Goal: Task Accomplishment & Management: Manage account settings

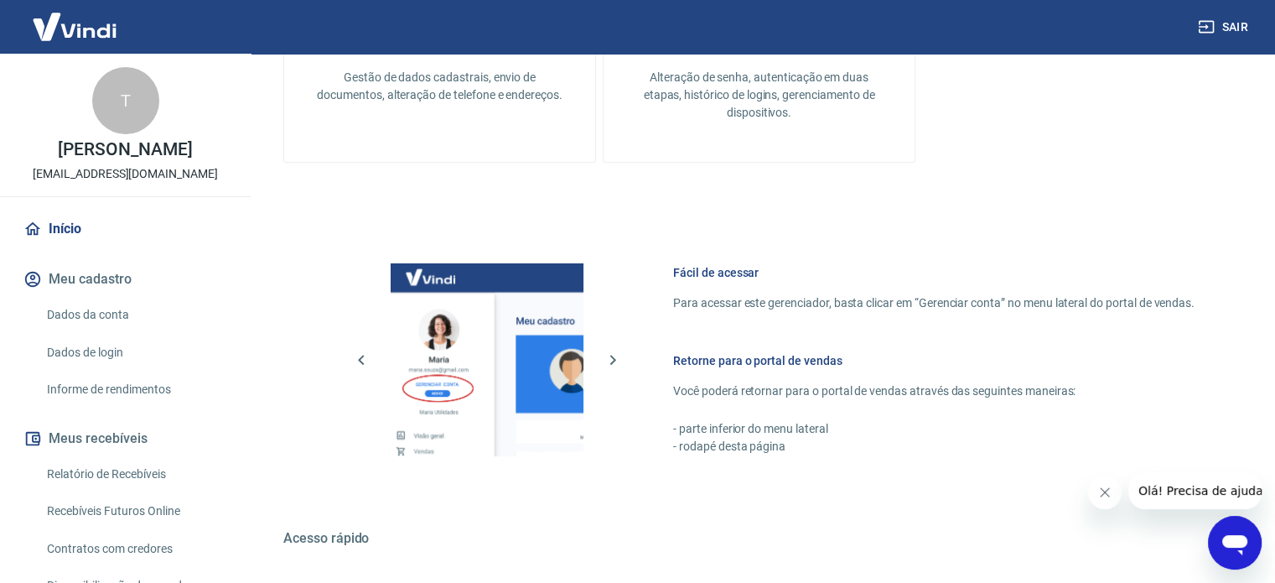
scroll to position [871, 0]
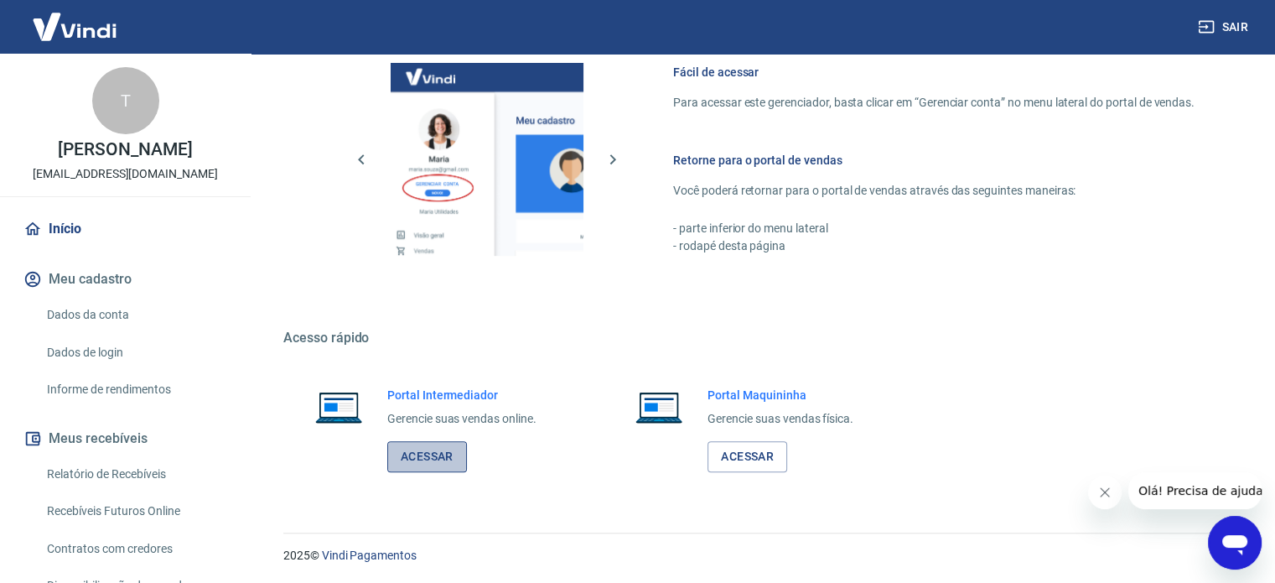
click at [400, 464] on link "Acessar" at bounding box center [427, 456] width 80 height 31
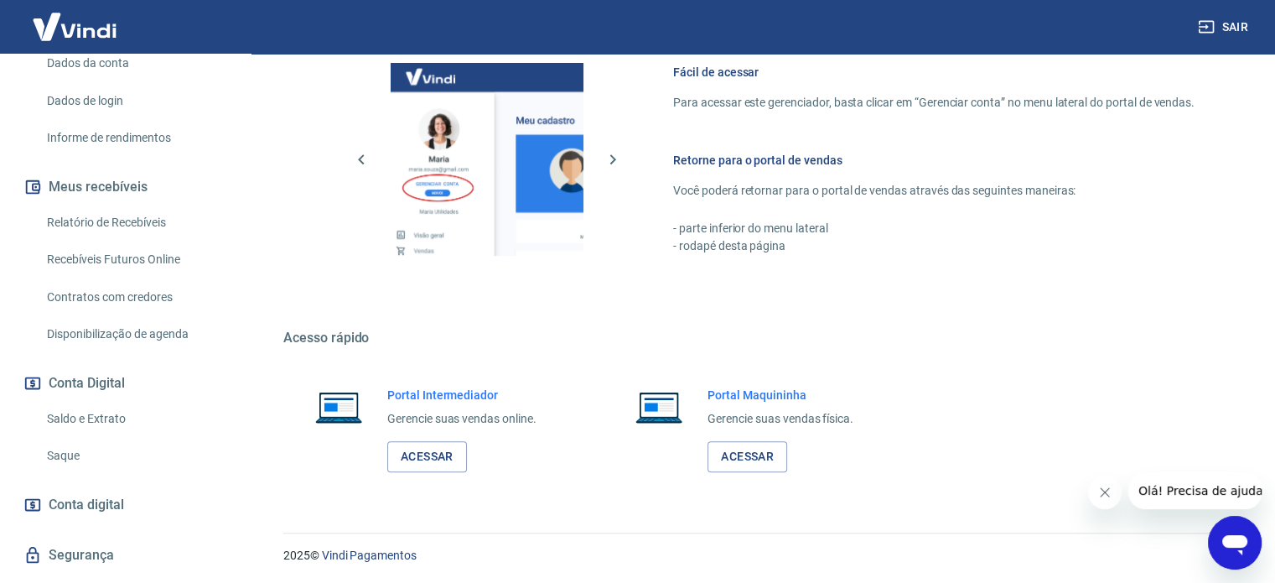
scroll to position [292, 0]
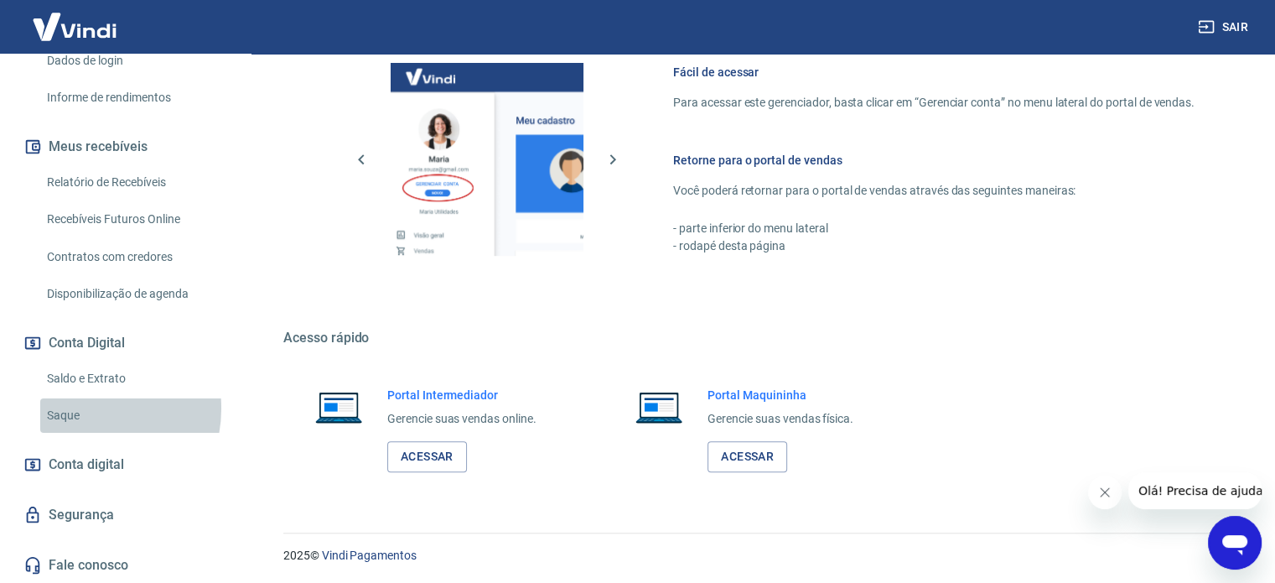
click at [84, 408] on link "Saque" at bounding box center [135, 415] width 190 height 34
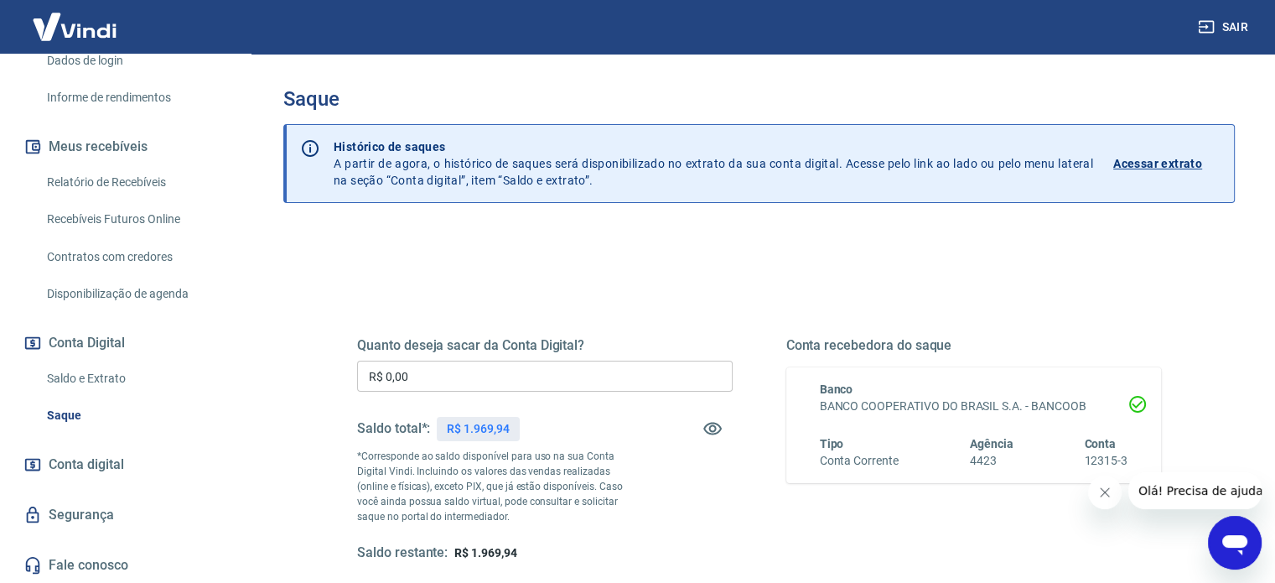
click at [526, 371] on input "R$ 0,00" at bounding box center [545, 376] width 376 height 31
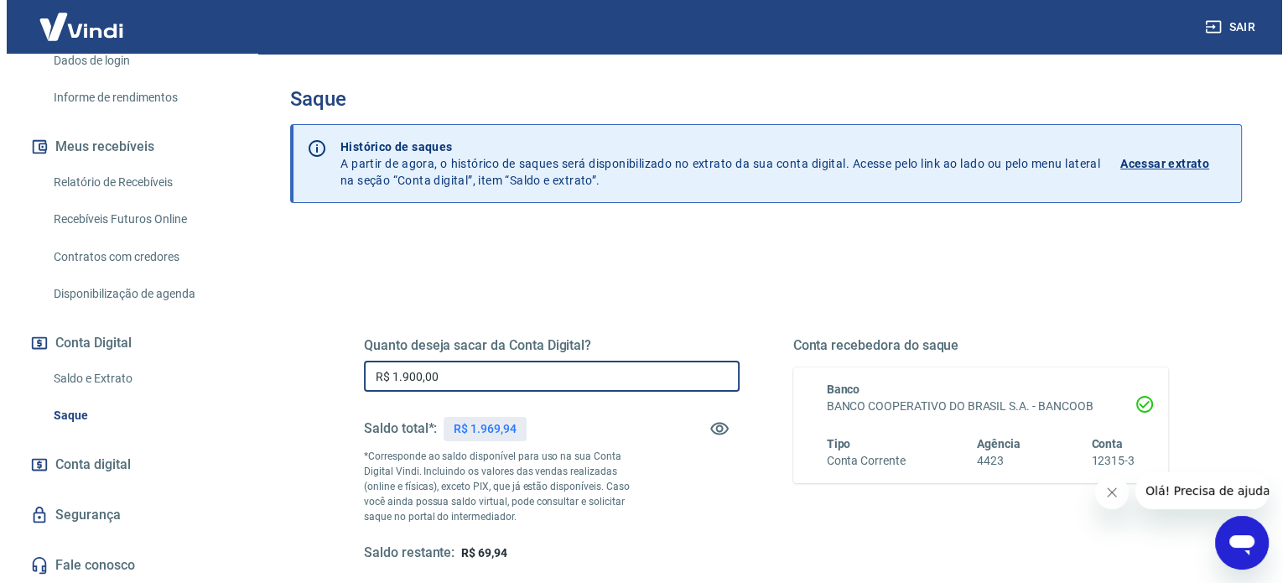
scroll to position [245, 0]
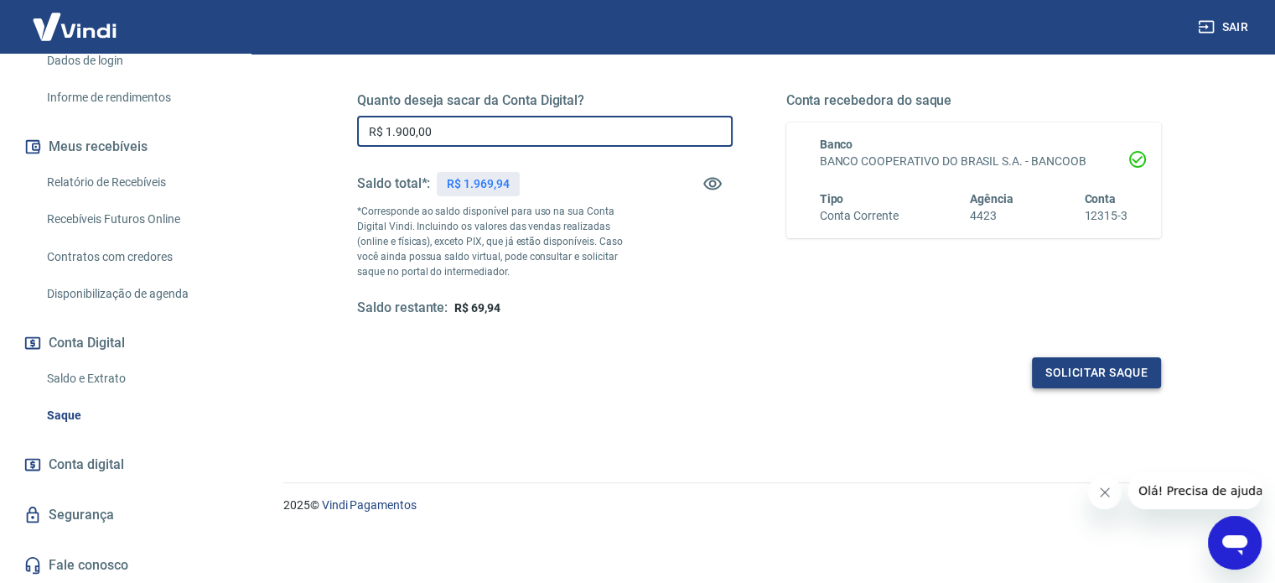
type input "R$ 1.900,00"
click at [1108, 362] on button "Solicitar saque" at bounding box center [1096, 372] width 129 height 31
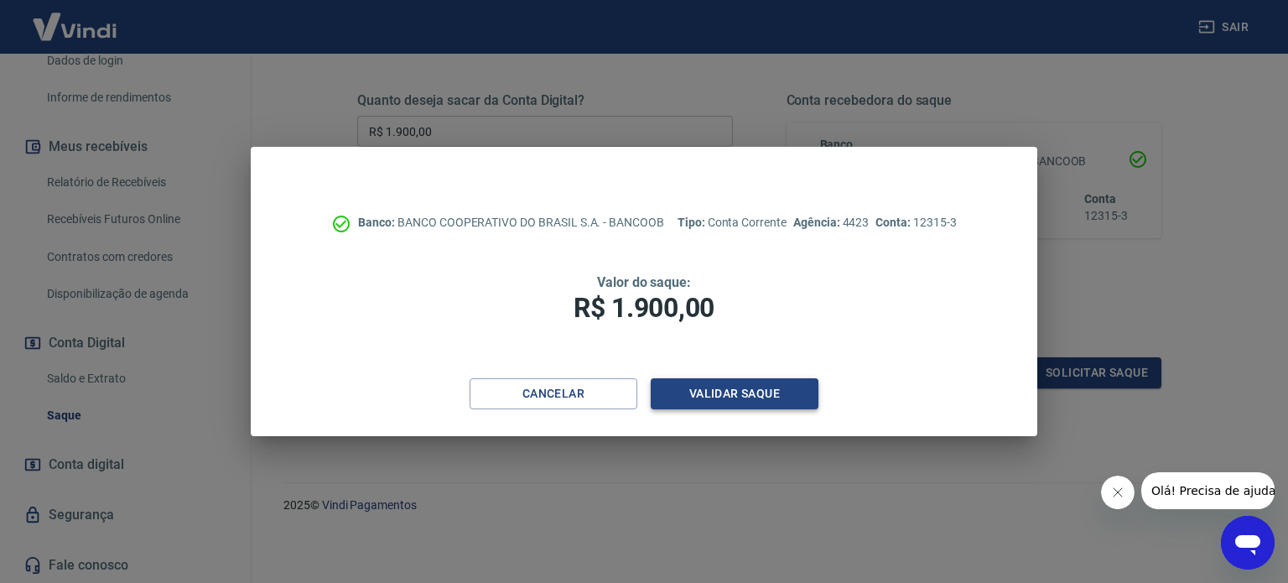
click at [730, 396] on button "Validar saque" at bounding box center [735, 393] width 168 height 31
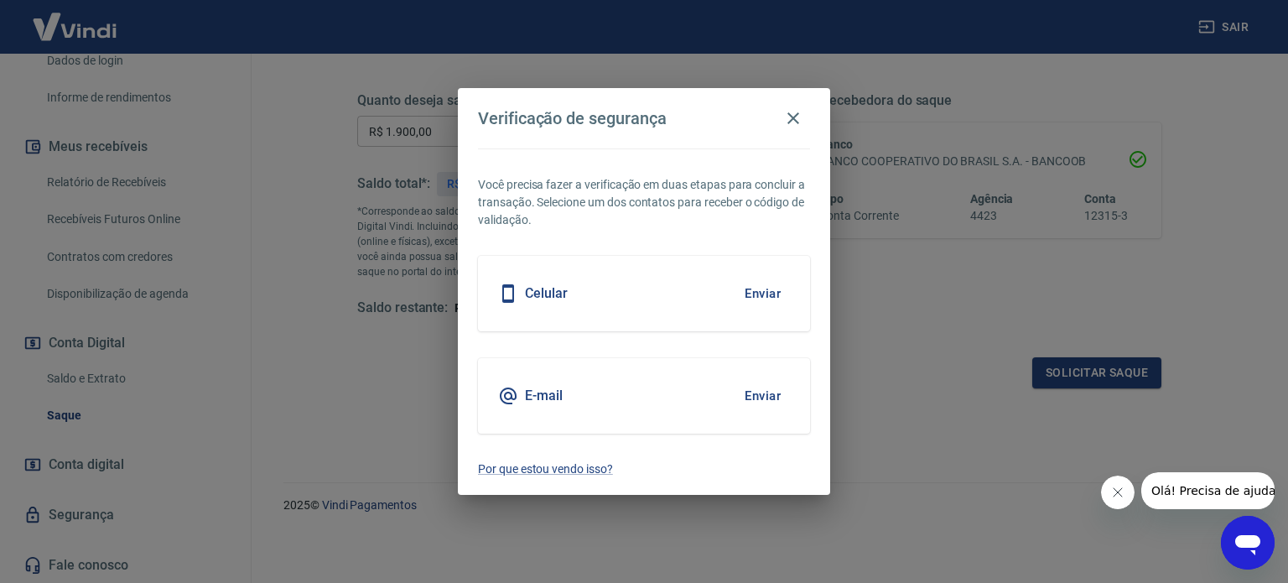
click at [765, 290] on button "Enviar" at bounding box center [762, 293] width 54 height 35
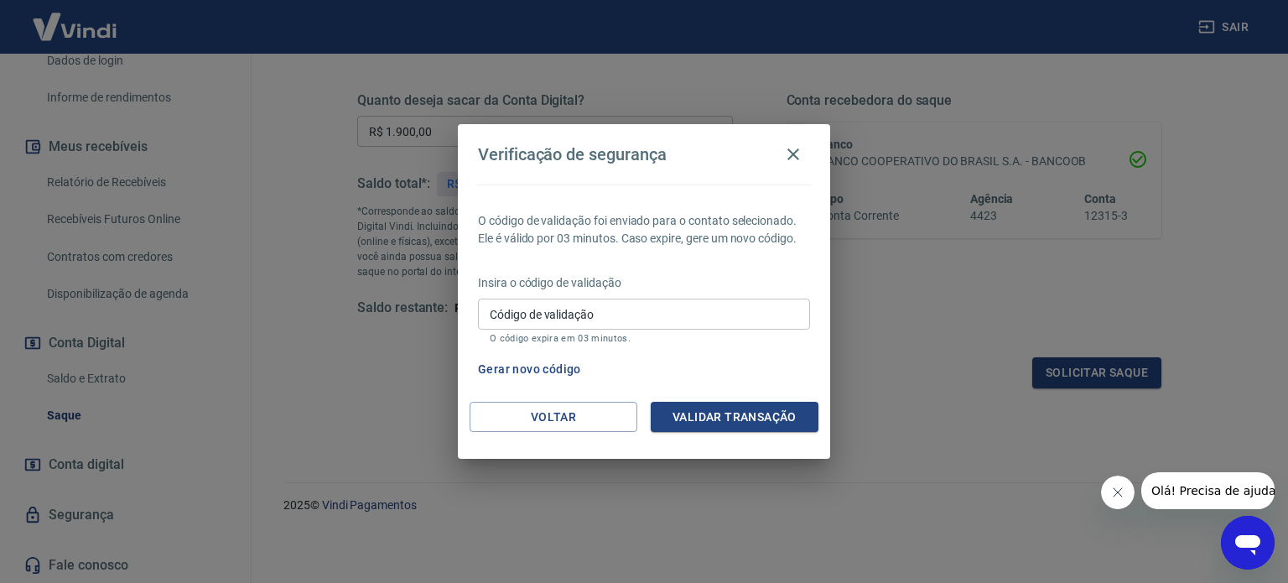
click at [637, 307] on input "Código de validação" at bounding box center [644, 313] width 332 height 31
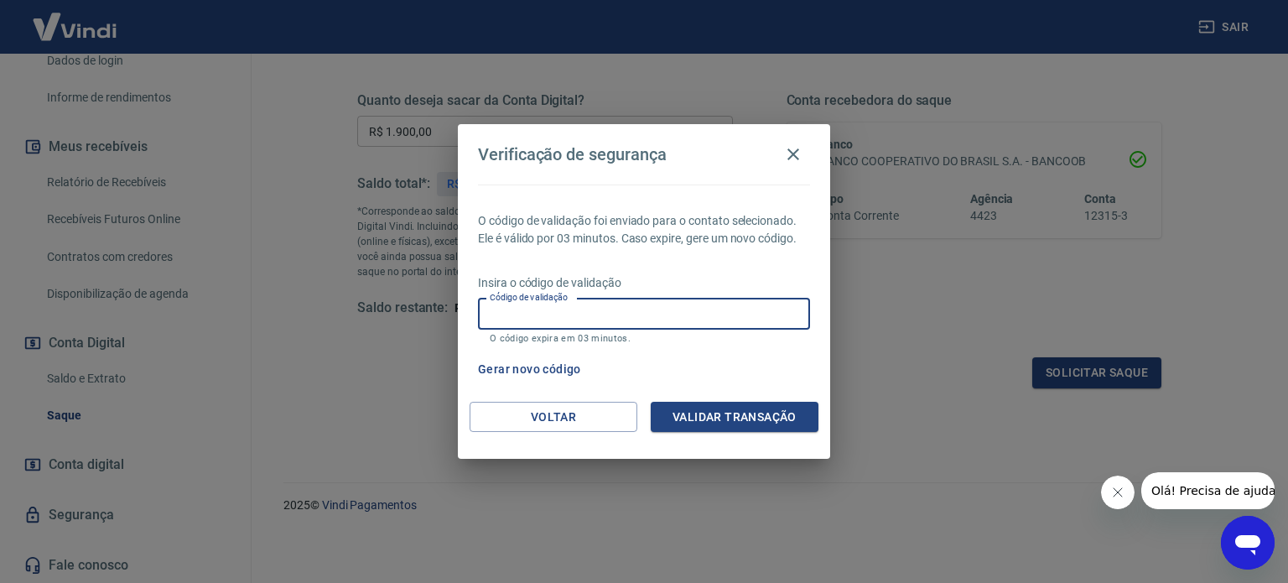
click at [637, 307] on input "Código de validação" at bounding box center [644, 313] width 332 height 31
click at [622, 304] on input "Código de validação" at bounding box center [644, 313] width 332 height 31
click at [634, 314] on input "Código de validação" at bounding box center [644, 313] width 332 height 31
type input "959803"
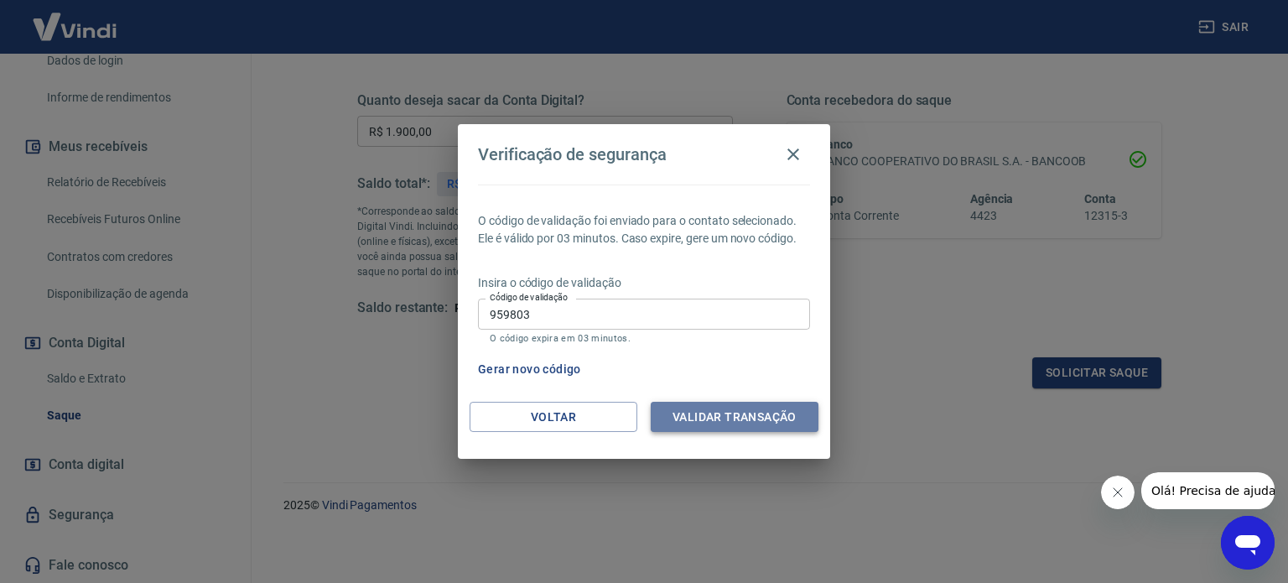
click at [741, 415] on button "Validar transação" at bounding box center [735, 417] width 168 height 31
